Goal: Task Accomplishment & Management: Manage account settings

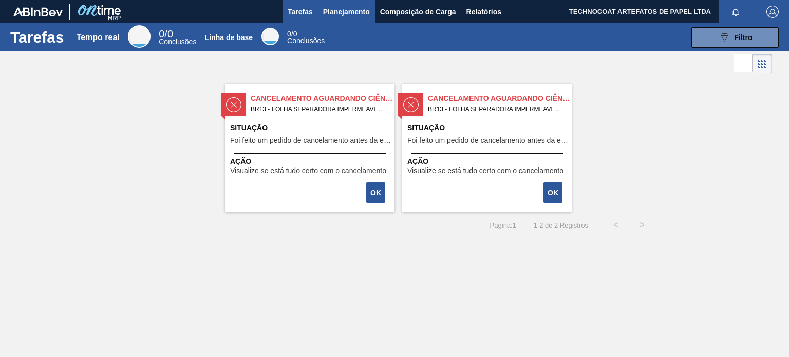
click at [355, 15] on font "Planejamento" at bounding box center [346, 12] width 47 height 8
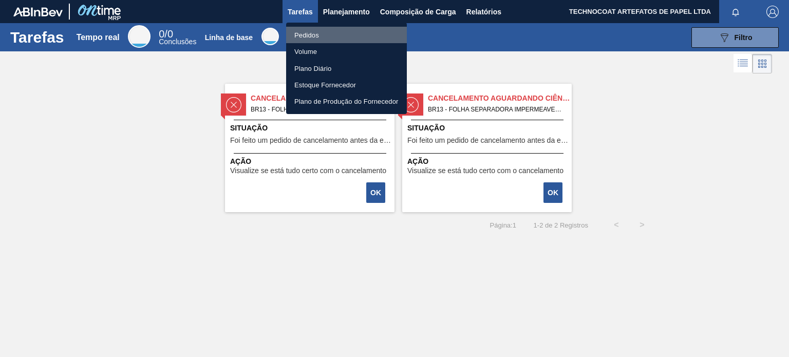
click at [336, 34] on li "Pedidos" at bounding box center [346, 35] width 121 height 16
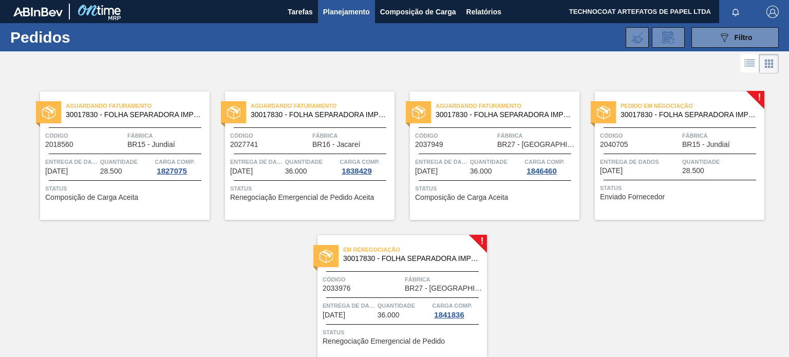
scroll to position [44, 0]
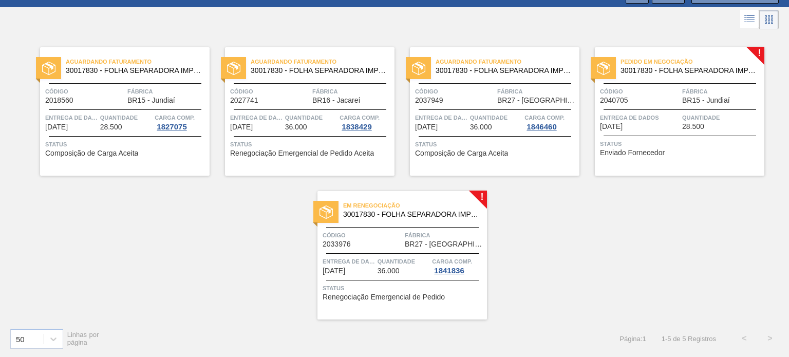
click at [398, 199] on div "Em renegociação 30017830 - FOLHA SEPARADORA IMPERMEÁVEL" at bounding box center [401, 208] width 169 height 18
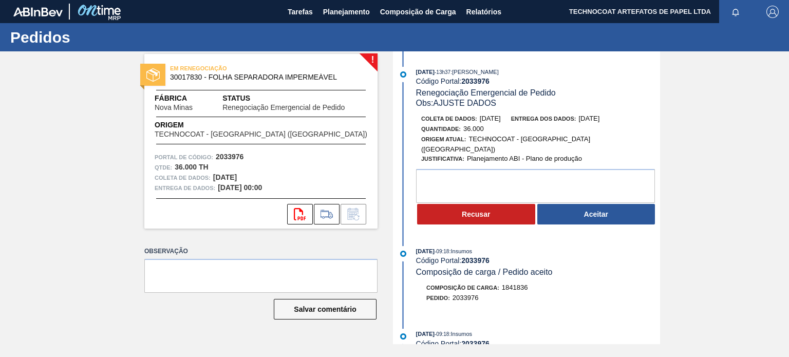
drag, startPoint x: 573, startPoint y: 244, endPoint x: 575, endPoint y: 223, distance: 21.1
click at [573, 246] on div "19/09/2025 - 09:18 : Insumos" at bounding box center [538, 251] width 244 height 10
click at [581, 204] on button "Aceitar" at bounding box center [596, 214] width 118 height 21
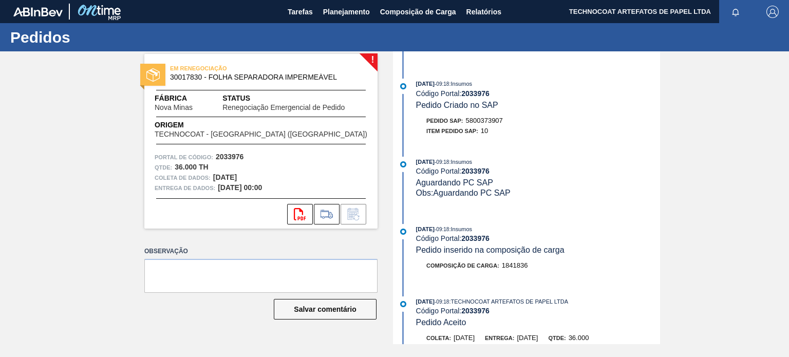
scroll to position [257, 0]
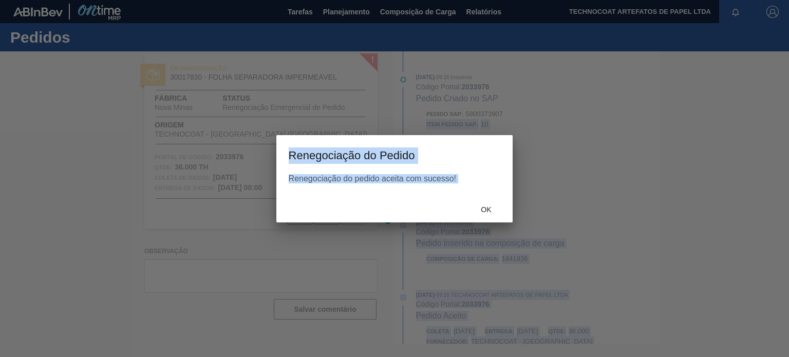
drag, startPoint x: 505, startPoint y: 111, endPoint x: 466, endPoint y: 112, distance: 39.1
click at [466, 0] on body "Tarefas Planejamento Composição de Carga Relatórios TECHNOCOAT ARTEFATOS DE PAP…" at bounding box center [394, 0] width 789 height 0
click at [489, 207] on font "OK" at bounding box center [486, 209] width 10 height 8
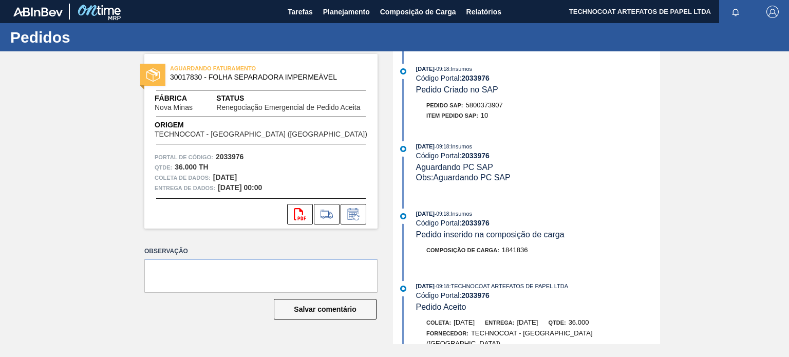
scroll to position [308, 0]
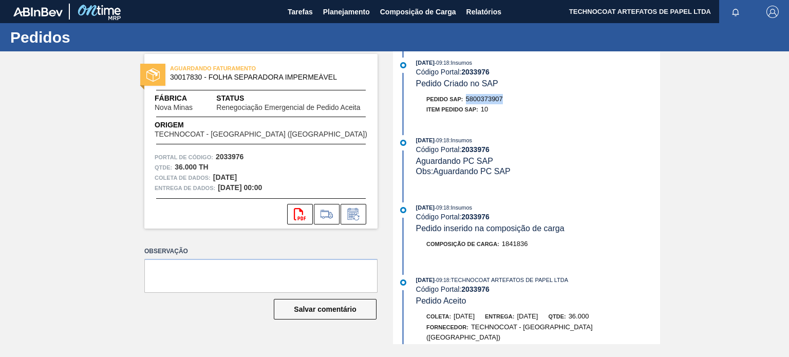
drag, startPoint x: 507, startPoint y: 95, endPoint x: 468, endPoint y: 97, distance: 39.1
click at [468, 97] on div "Pedido SAP: 5800373907" at bounding box center [538, 99] width 244 height 10
copy font "5800373907"
click at [600, 121] on div "[DATE] 08:21 : TECHNOCOAT ARTEFATOS DE PAPEL LTDA Código Portal: 2033976 Renego…" at bounding box center [527, 197] width 264 height 293
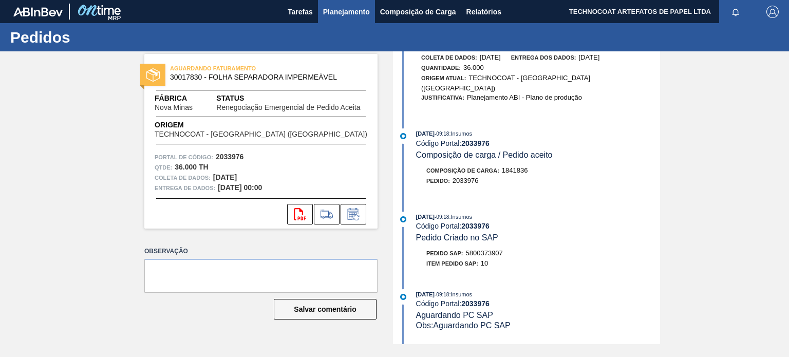
click at [340, 8] on font "Planejamento" at bounding box center [346, 12] width 47 height 8
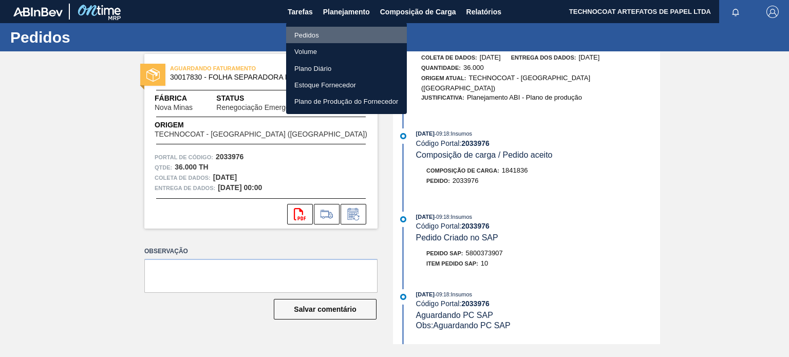
click at [327, 39] on li "Pedidos" at bounding box center [346, 35] width 121 height 16
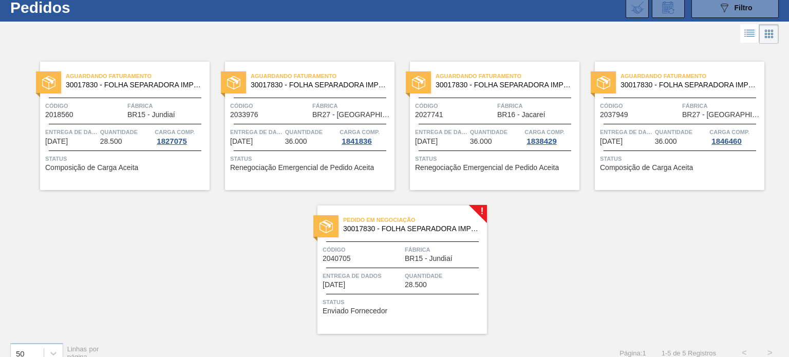
scroll to position [44, 0]
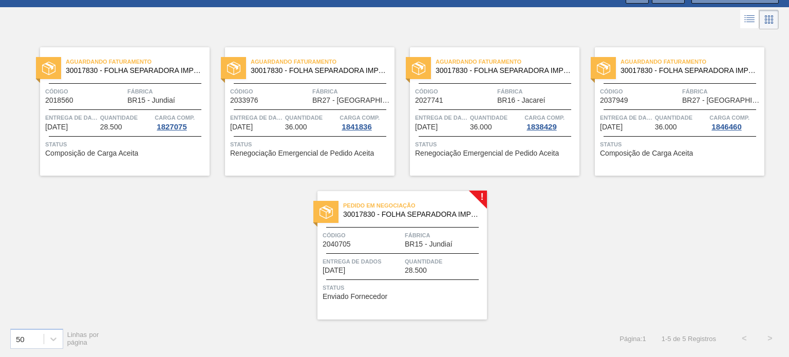
click at [222, 253] on div "Aguardando Faturamento 30017830 - FOLHA SEPARADORA IMPERMEÁVEL Código 2018560 F…" at bounding box center [394, 176] width 789 height 288
click at [186, 319] on div "50 Linhas por página Página : 1 1 - 5 de 5 Registros < >" at bounding box center [394, 338] width 789 height 38
click at [127, 270] on div "Aguardando Faturamento 30017830 - FOLHA SEPARADORA IMPERMEÁVEL Código 2018560 F…" at bounding box center [394, 176] width 789 height 288
